Goal: Find specific page/section

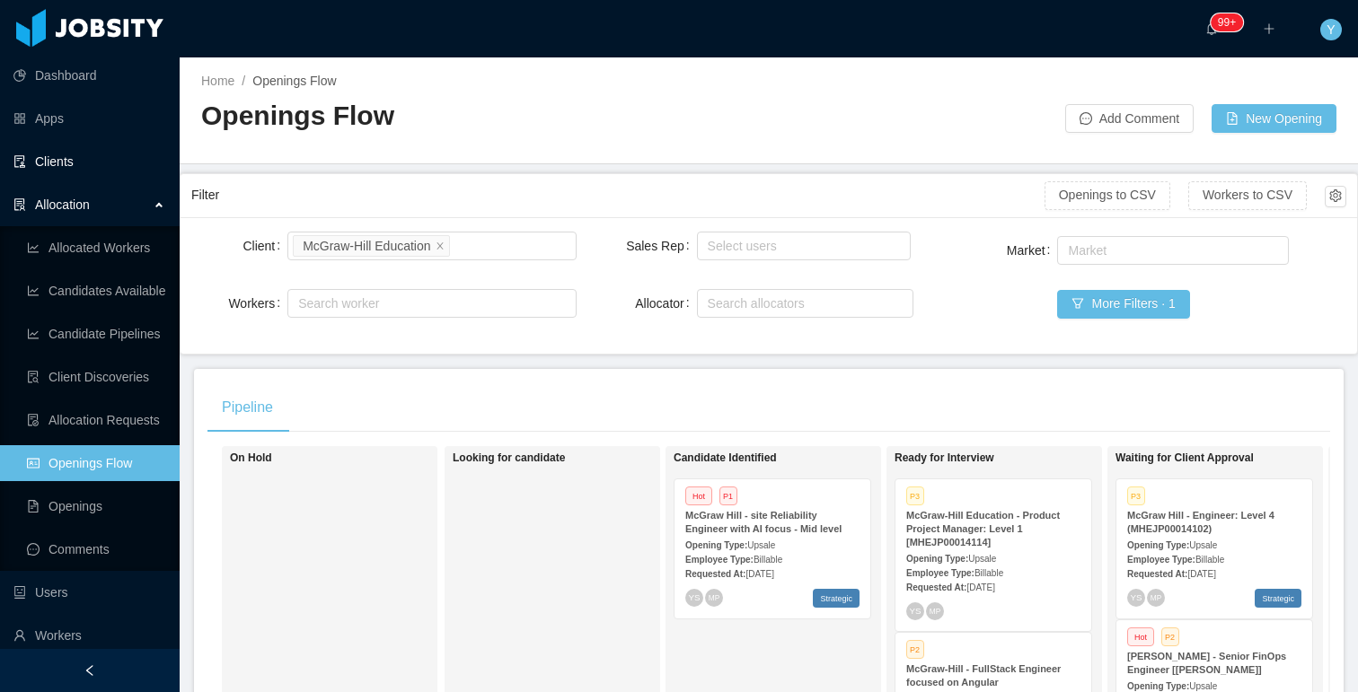
scroll to position [0, 395]
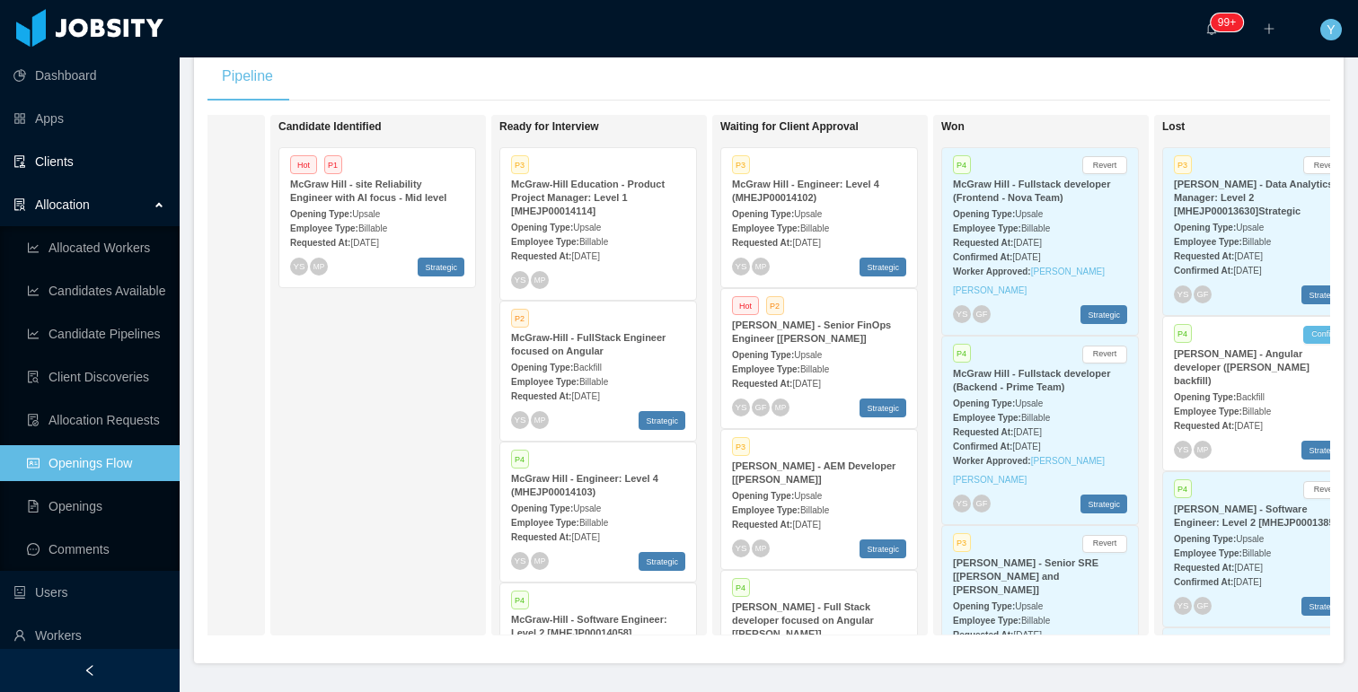
click at [59, 157] on link "Clients" at bounding box center [89, 162] width 152 height 36
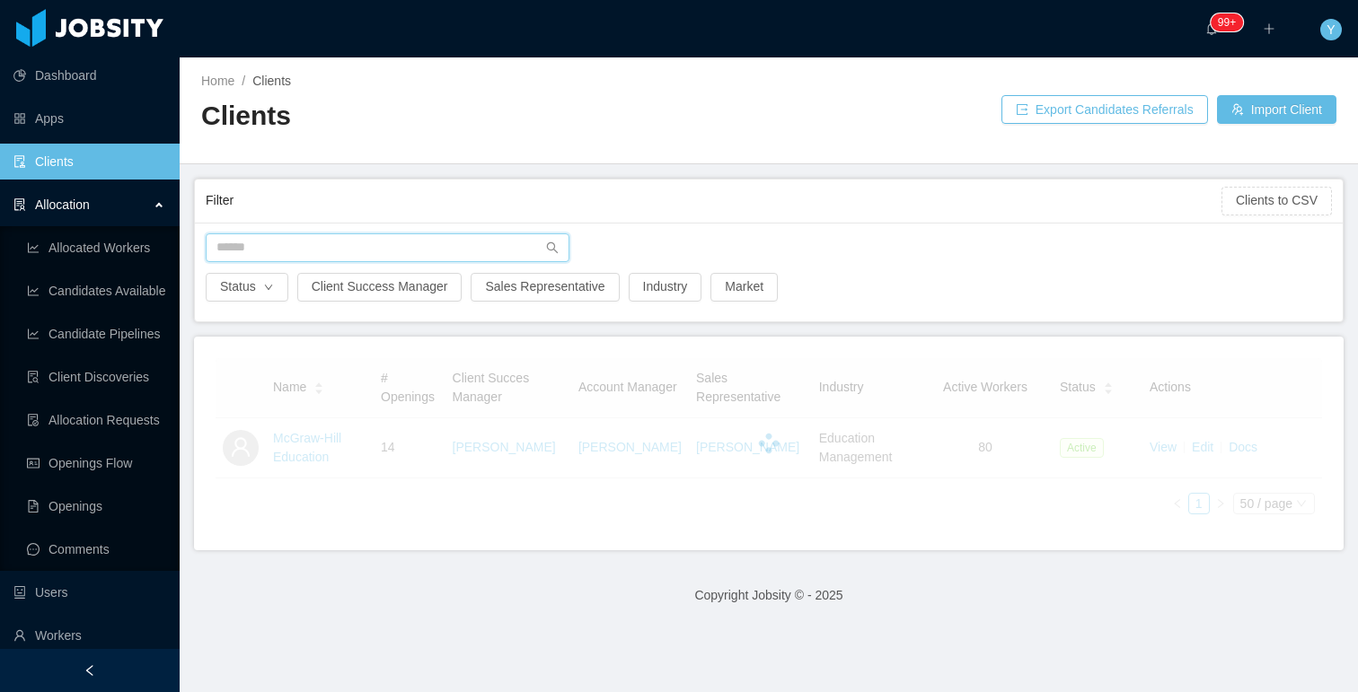
click at [231, 244] on input "text" at bounding box center [388, 247] width 364 height 29
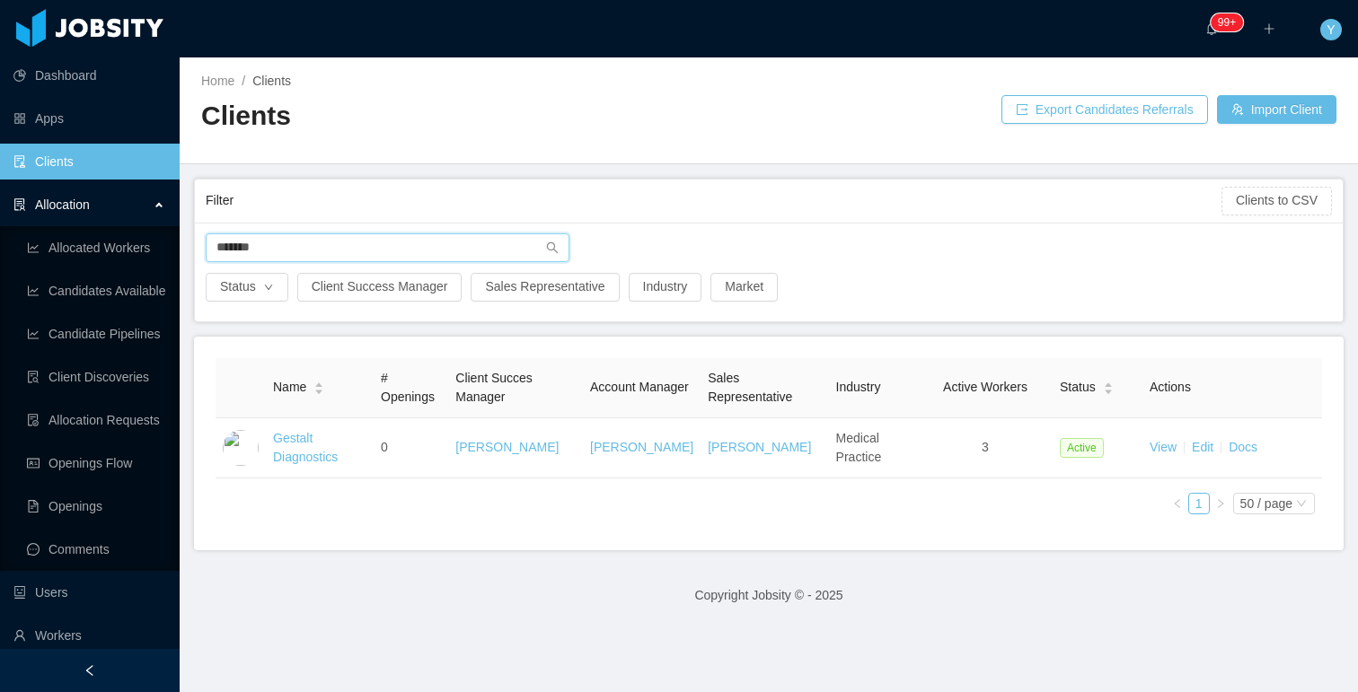
type input "*******"
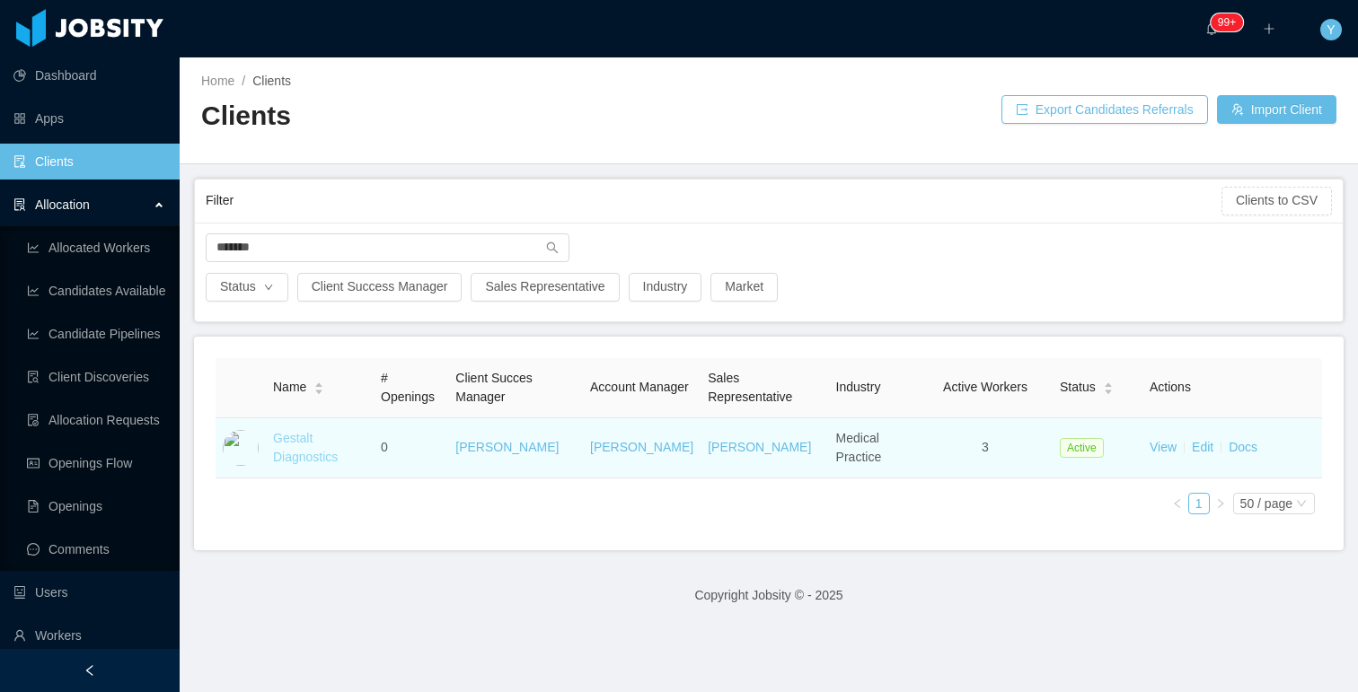
click at [285, 436] on link "Gestalt Diagnostics" at bounding box center [305, 447] width 65 height 33
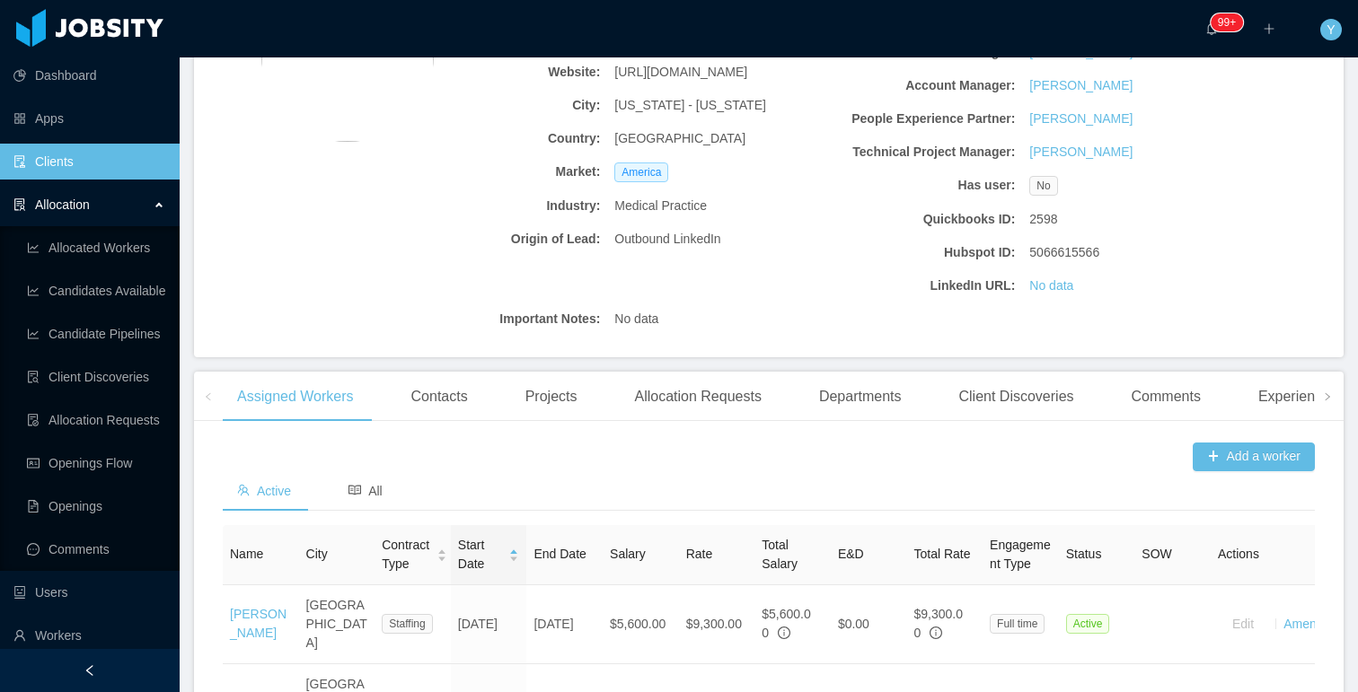
scroll to position [183, 0]
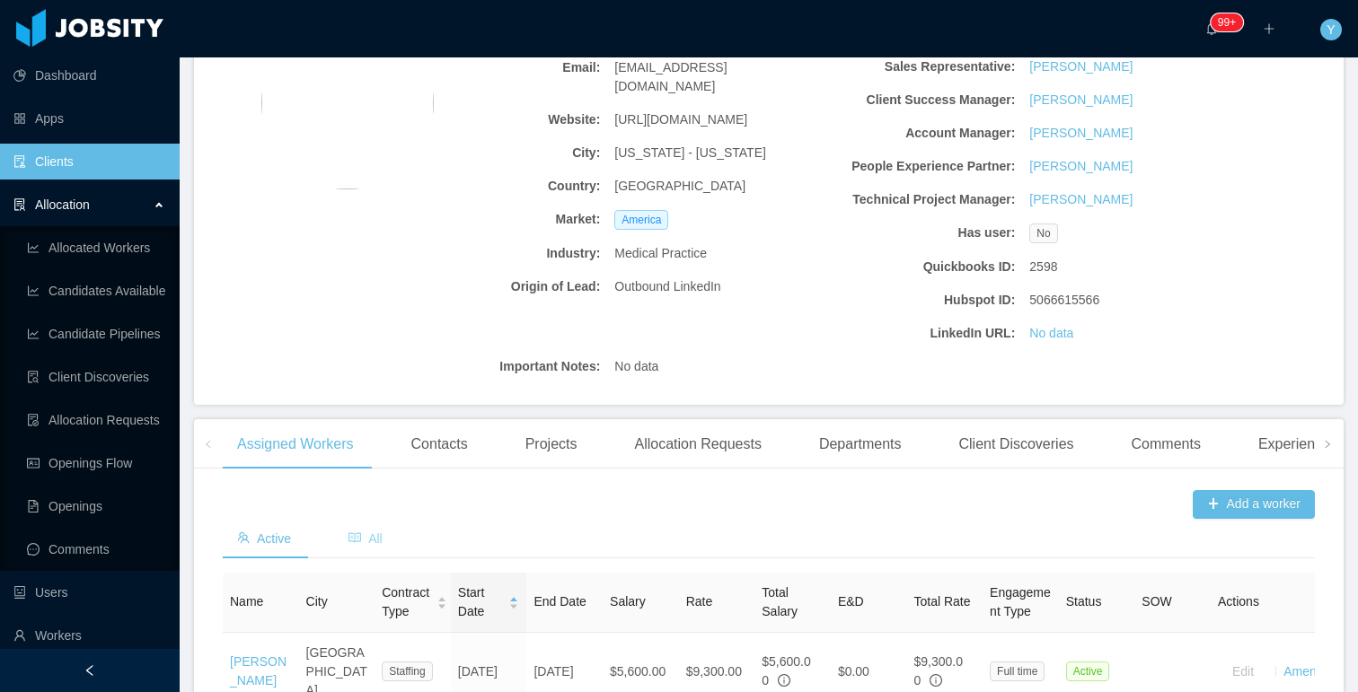
click at [370, 542] on span "All" at bounding box center [365, 539] width 34 height 14
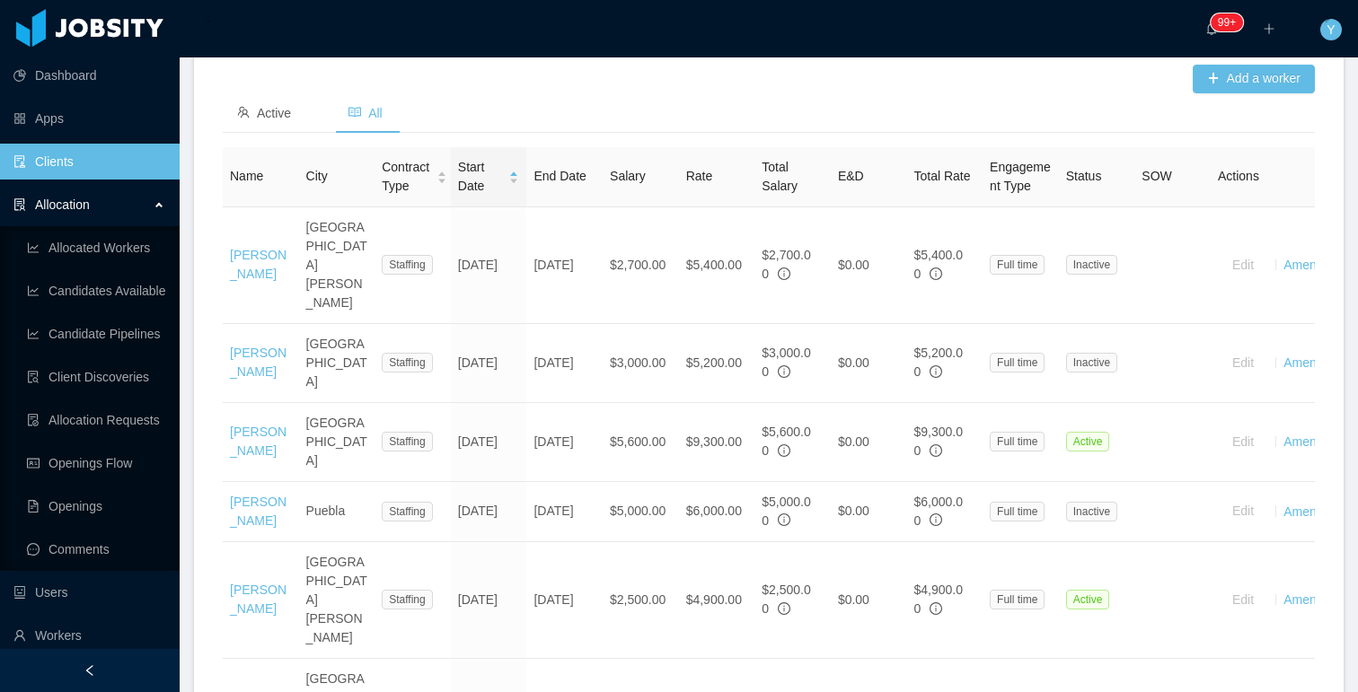
scroll to position [610, 0]
